Goal: Information Seeking & Learning: Find specific fact

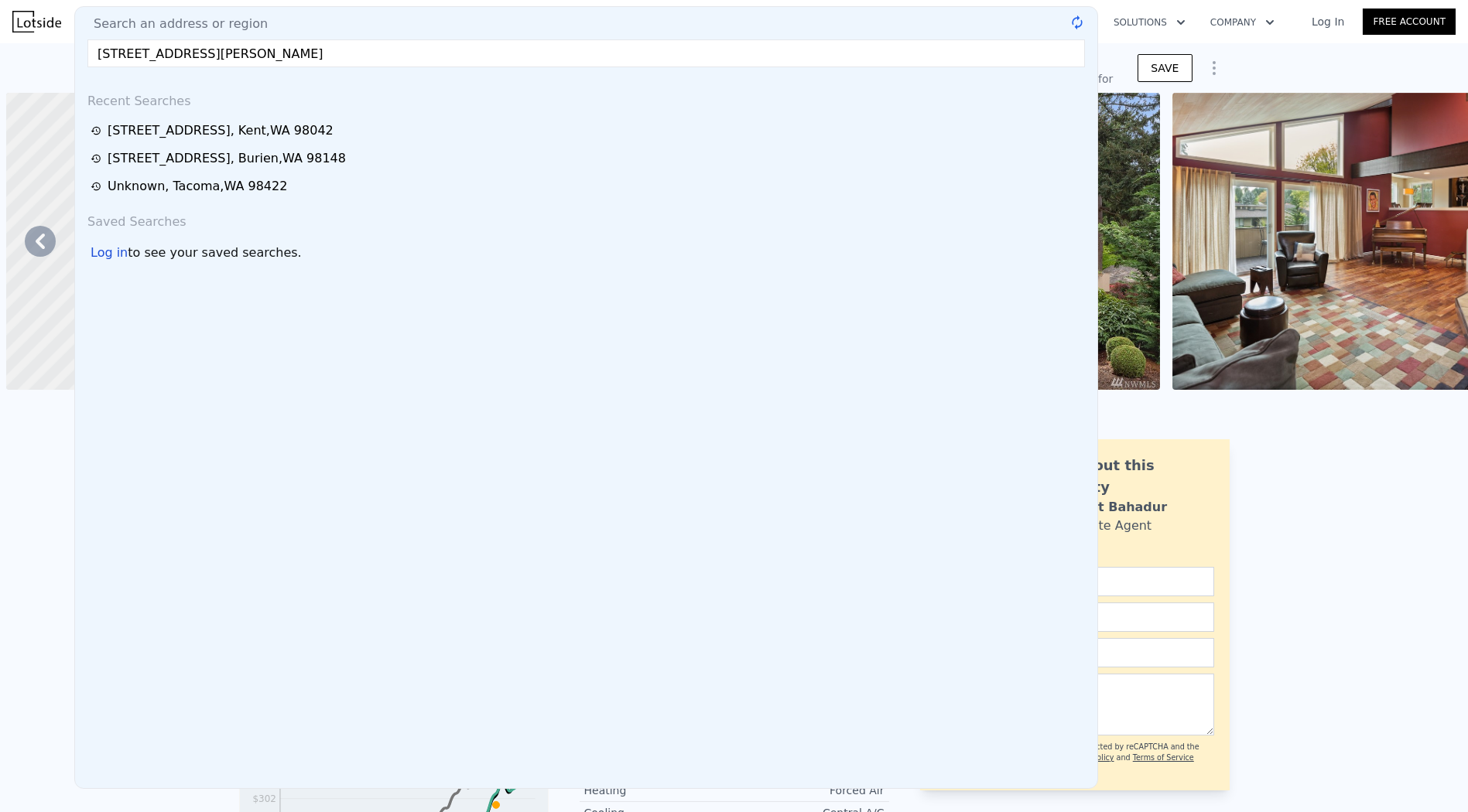
scroll to position [0, 9605]
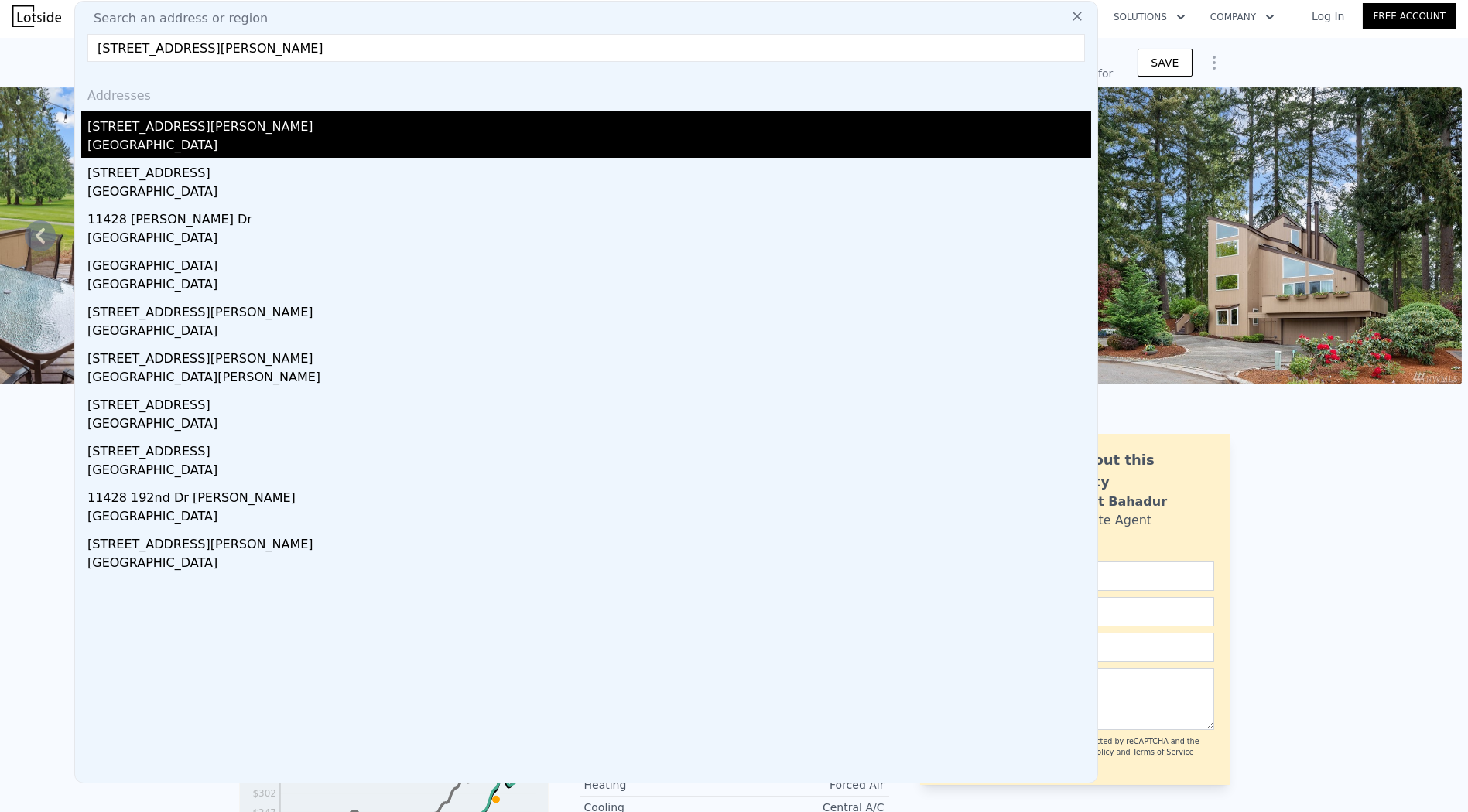
type input "11428 184th Dr NE"
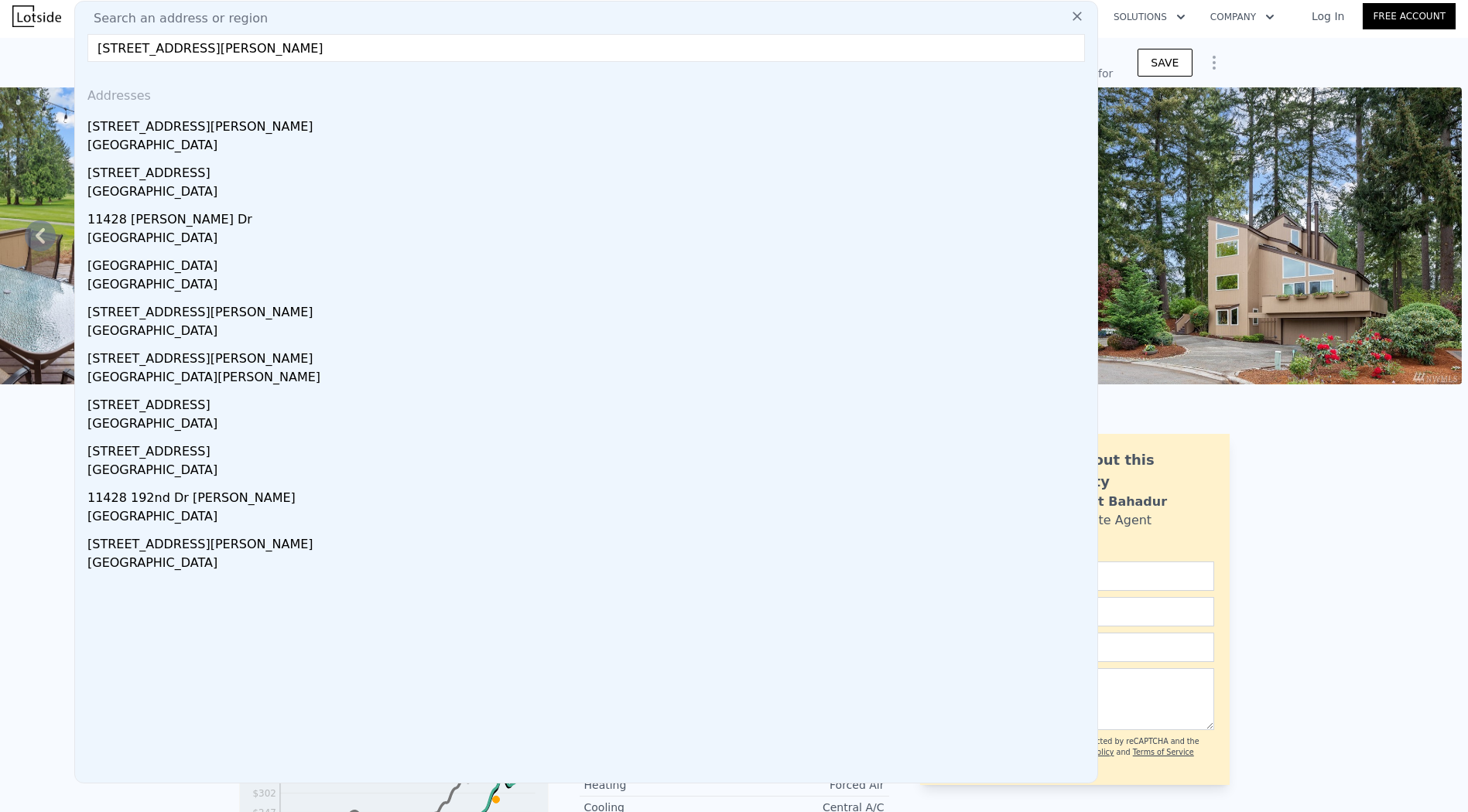
drag, startPoint x: 484, startPoint y: 138, endPoint x: 539, endPoint y: 139, distance: 55.0
click at [484, 138] on div "Granite Falls, WA 98252" at bounding box center [589, 147] width 1003 height 22
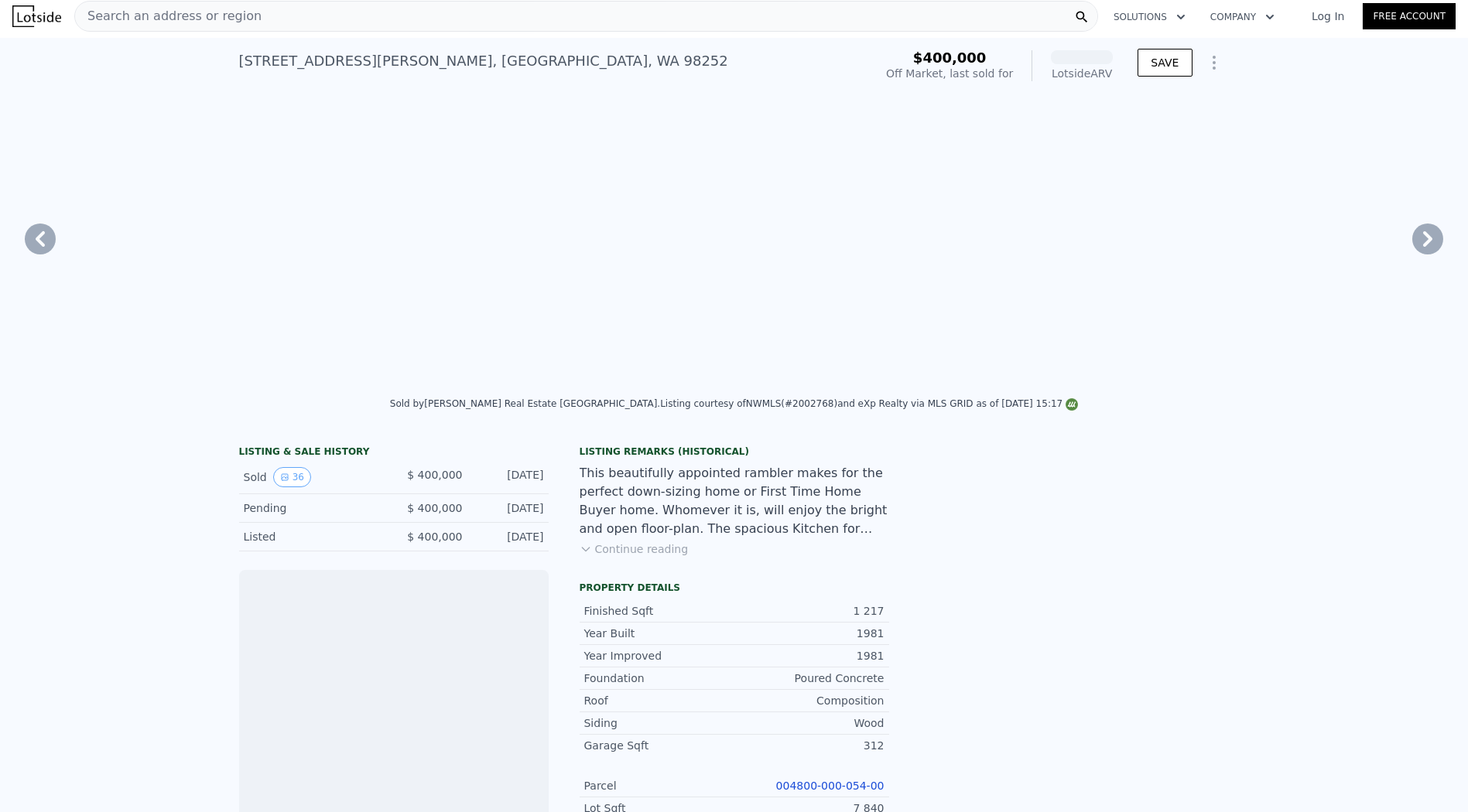
scroll to position [0, 9559]
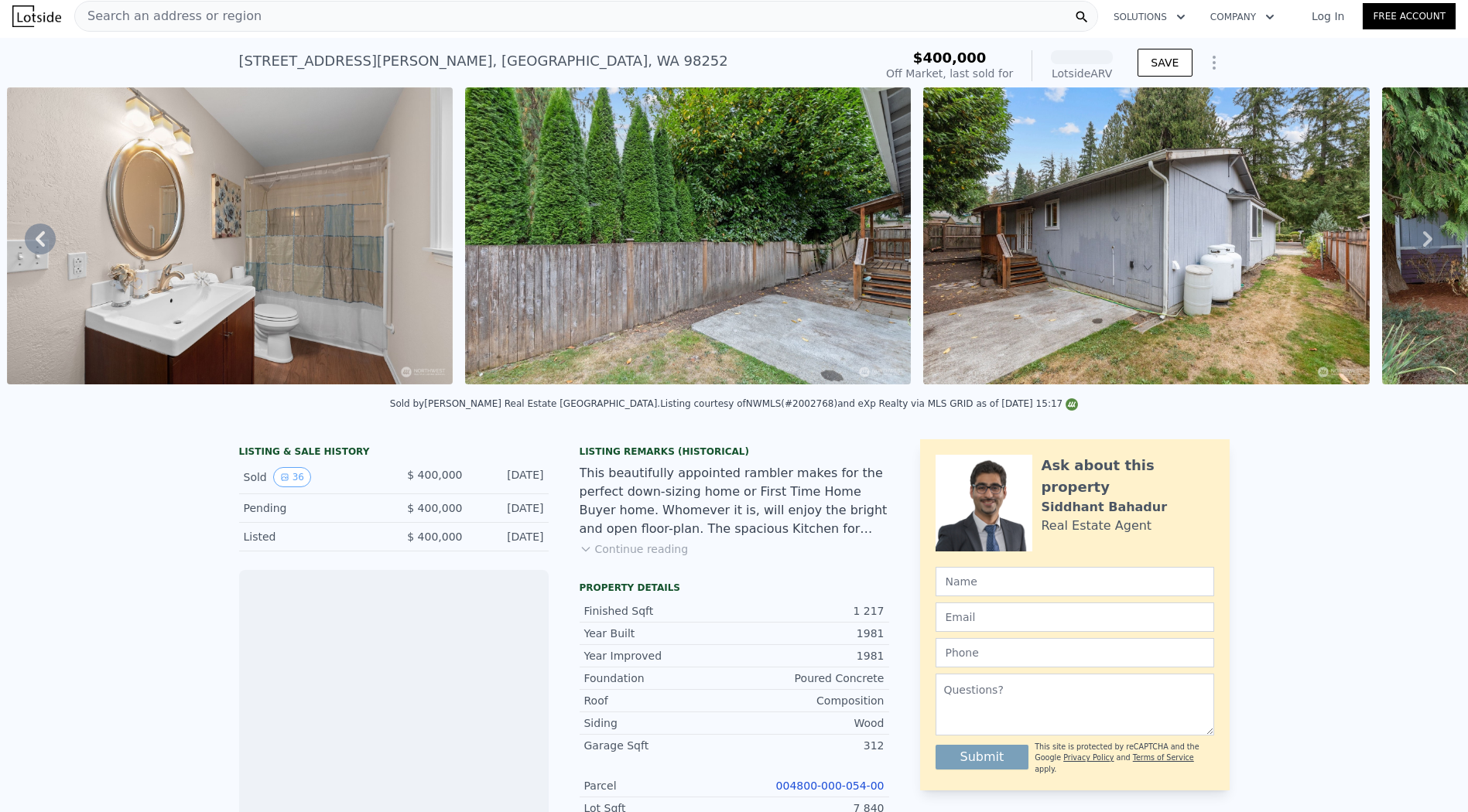
click at [1307, 485] on div "LISTING & SALE HISTORY Sold 36 $ 400,000 Dec 6, 2022 Pending $ 400,000 Oct 11, …" at bounding box center [734, 801] width 1468 height 748
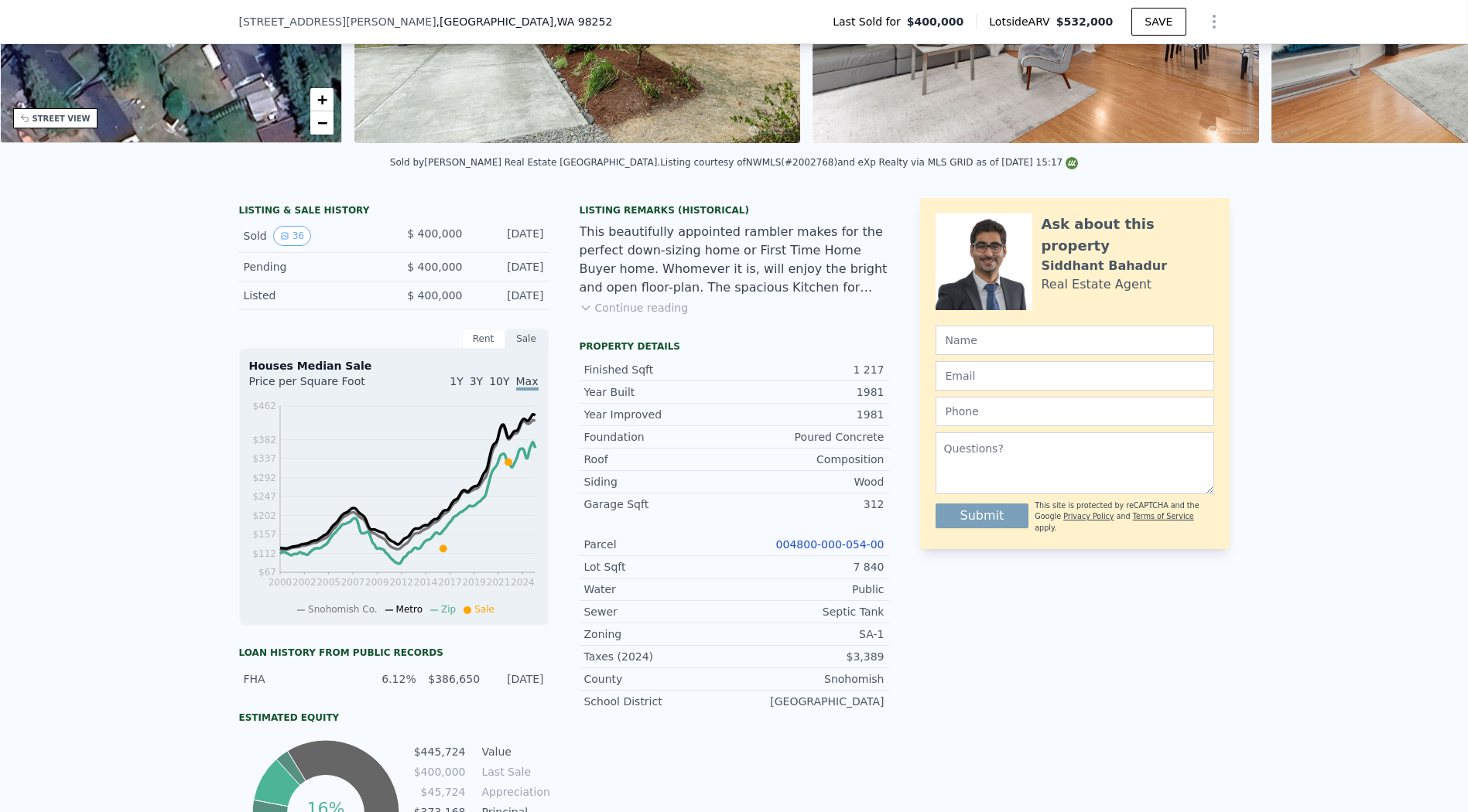
scroll to position [344, 0]
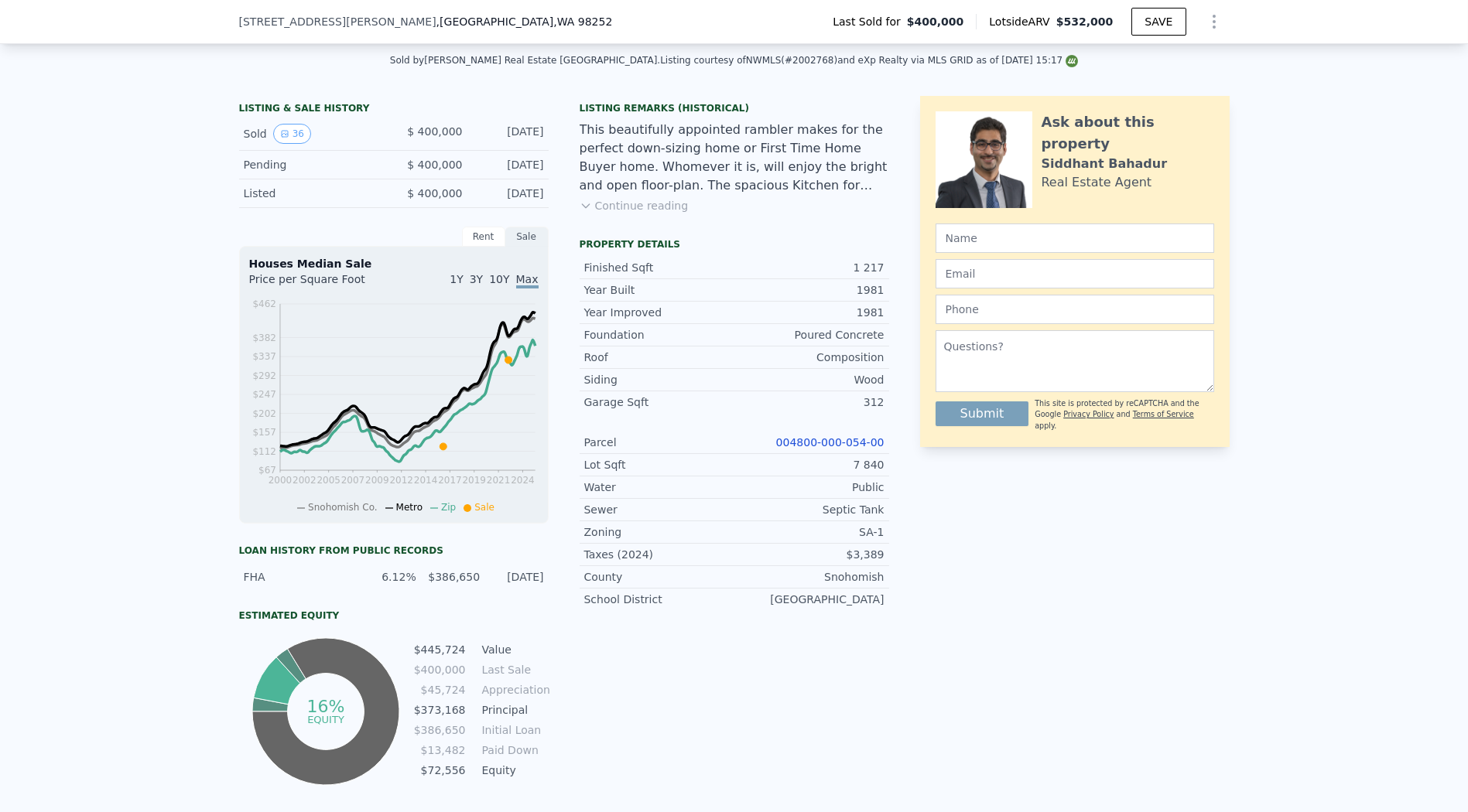
click at [814, 449] on link "004800-000-054-00" at bounding box center [830, 442] width 108 height 12
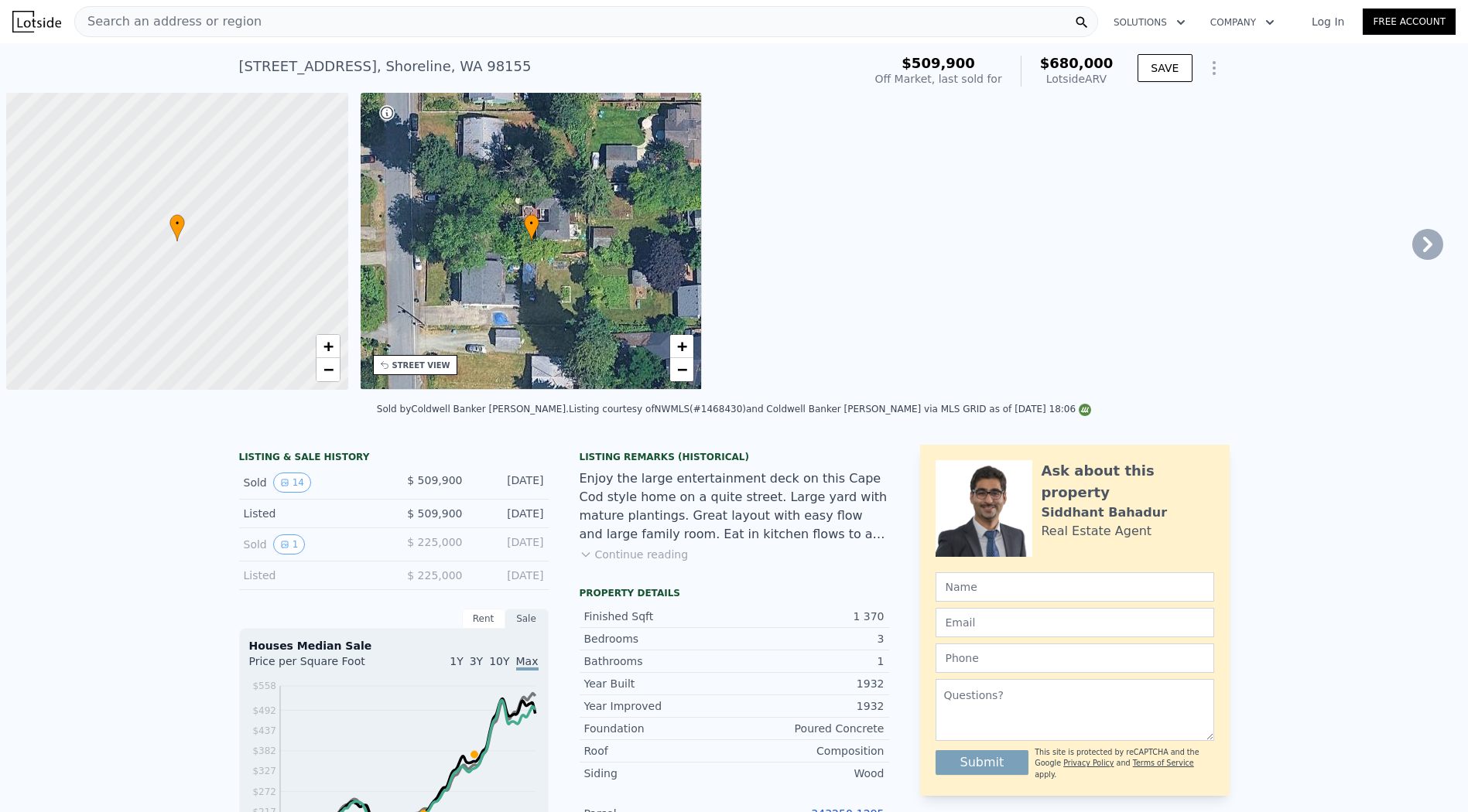
scroll to position [0, 7]
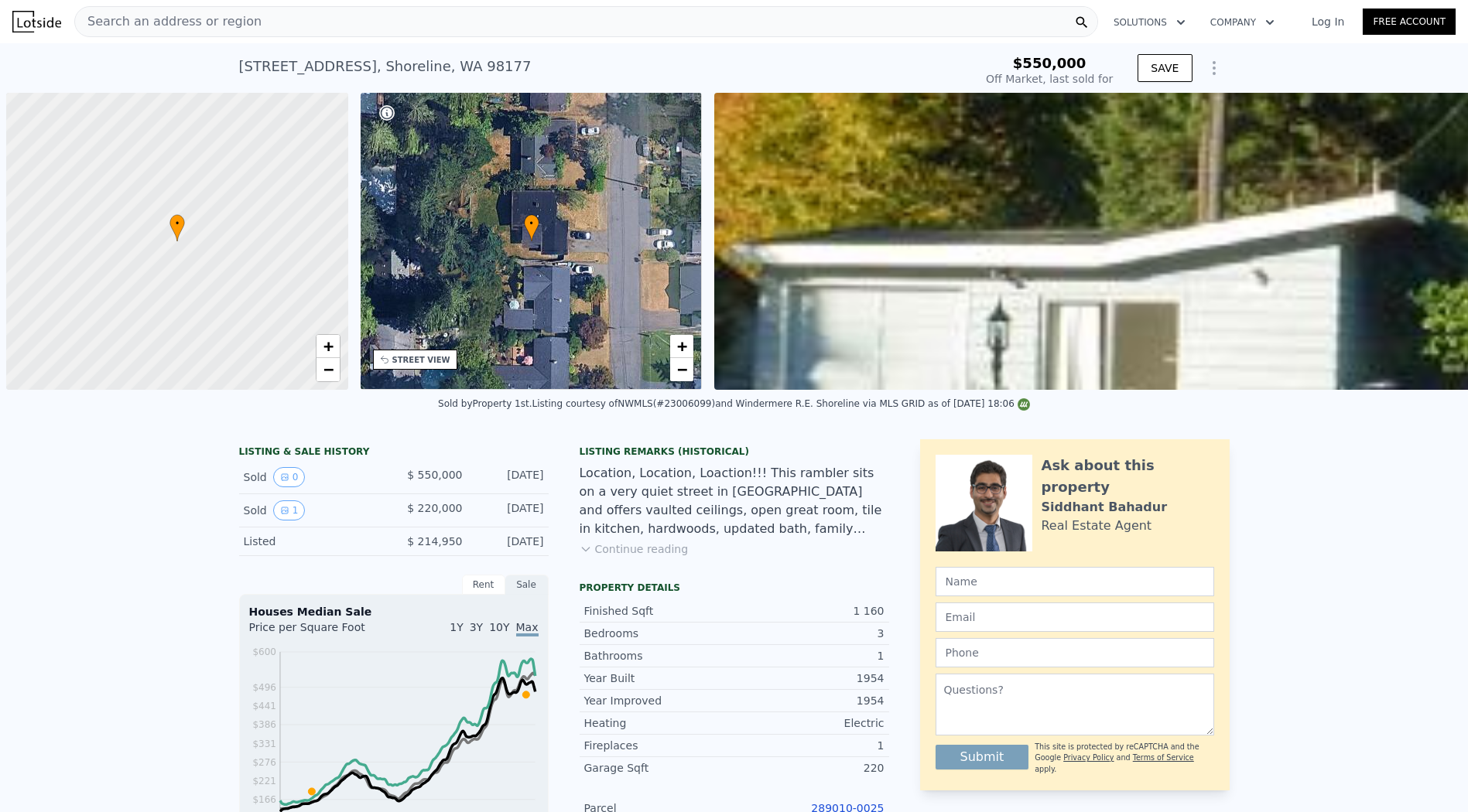
scroll to position [0, 7]
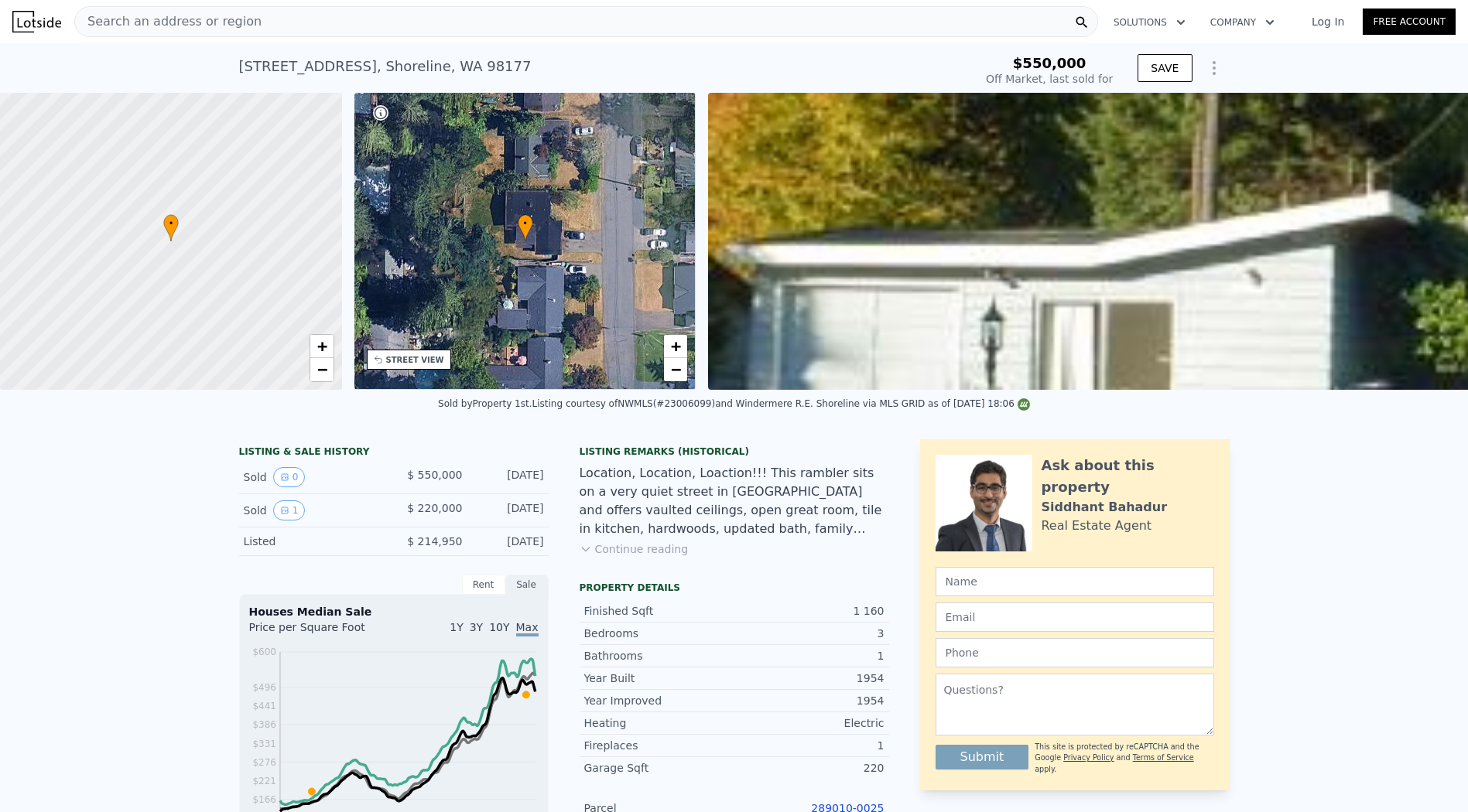
click at [684, 46] on div "19533 1st Ave NW , Shoreline , WA 98177 Sold Sep 2024 for $550k $550,000 Off Ma…" at bounding box center [734, 68] width 990 height 49
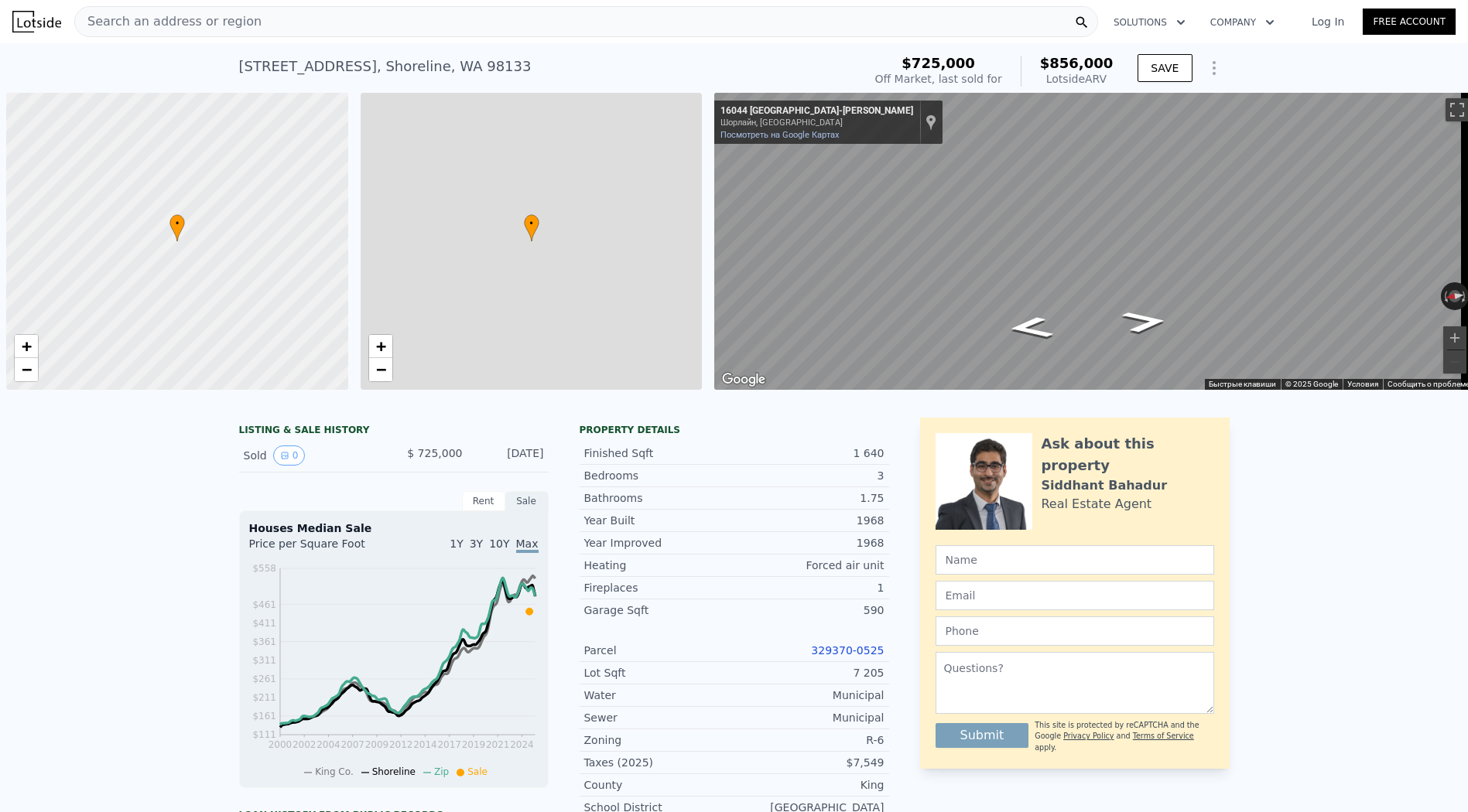
scroll to position [0, 7]
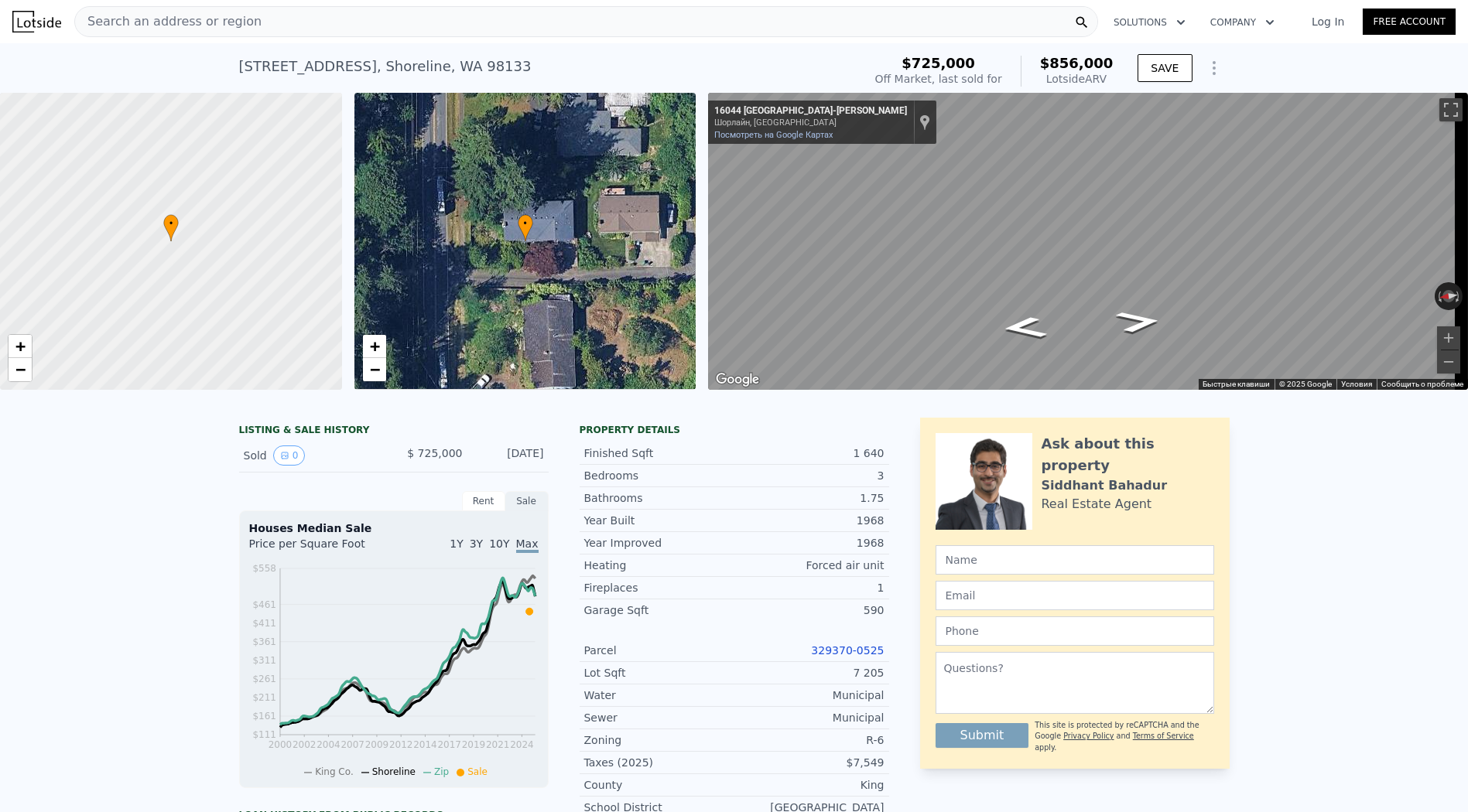
click at [1298, 64] on div "16044 Greenwood Ave N , Shoreline , WA 98133 Sold Jan 2025 for $725k (~ARV $856…" at bounding box center [734, 68] width 1468 height 49
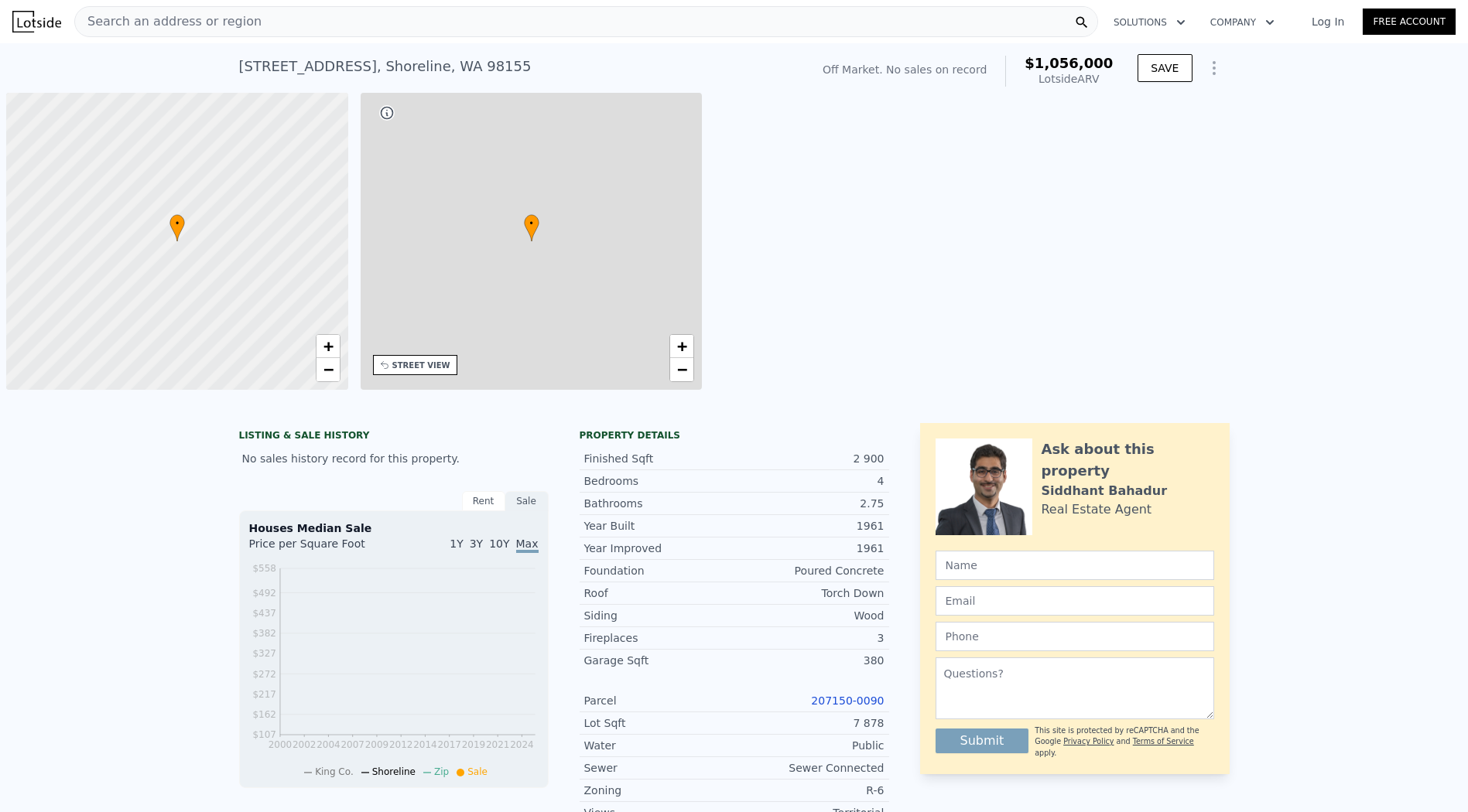
scroll to position [0, 7]
